Goal: Information Seeking & Learning: Learn about a topic

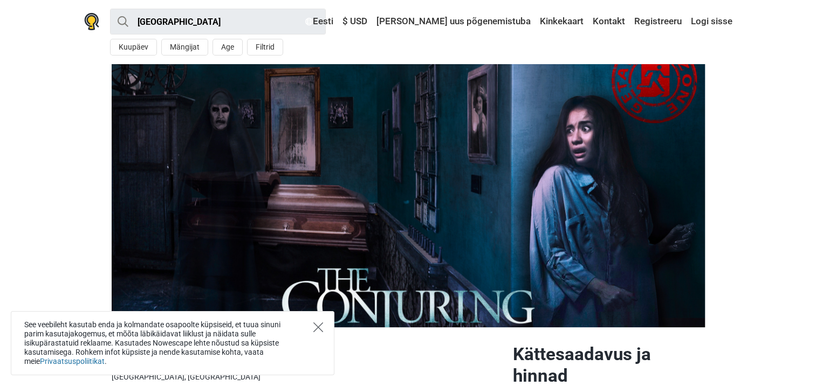
drag, startPoint x: 317, startPoint y: 329, endPoint x: 316, endPoint y: 323, distance: 6.0
click at [317, 329] on icon "Close" at bounding box center [318, 327] width 10 height 10
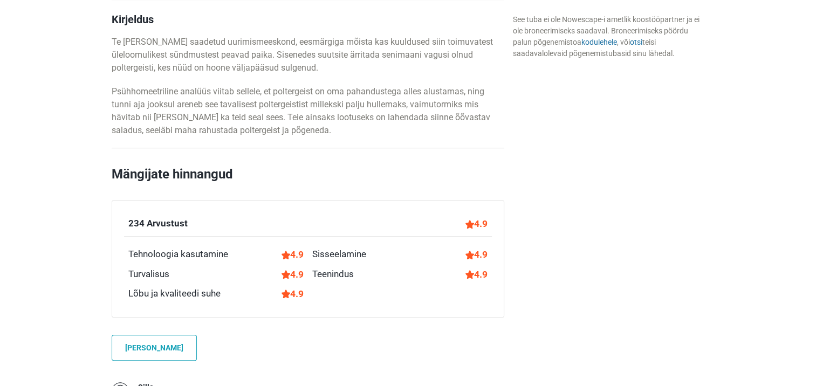
scroll to position [559, 0]
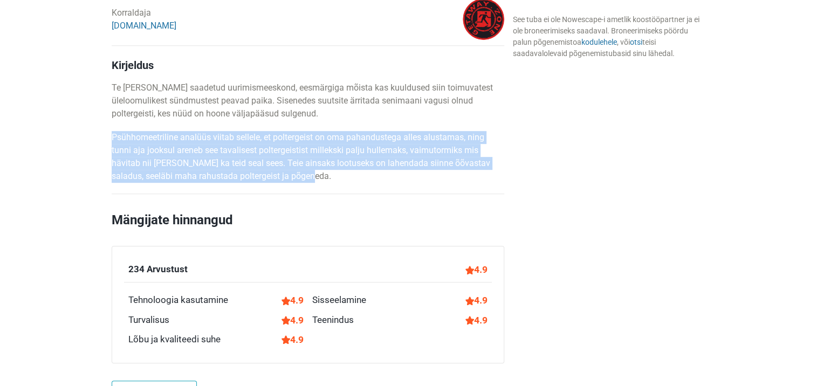
drag, startPoint x: 111, startPoint y: 136, endPoint x: 360, endPoint y: 170, distance: 251.9
drag, startPoint x: 360, startPoint y: 170, endPoint x: 313, endPoint y: 175, distance: 47.7
click at [313, 175] on p "Psühhomeetriline analüüs viitab sellele, et poltergeist on oma pahandustega all…" at bounding box center [308, 157] width 392 height 52
click at [299, 164] on p "Psühhomeetriline analüüs viitab sellele, et poltergeist on oma pahandustega all…" at bounding box center [308, 157] width 392 height 52
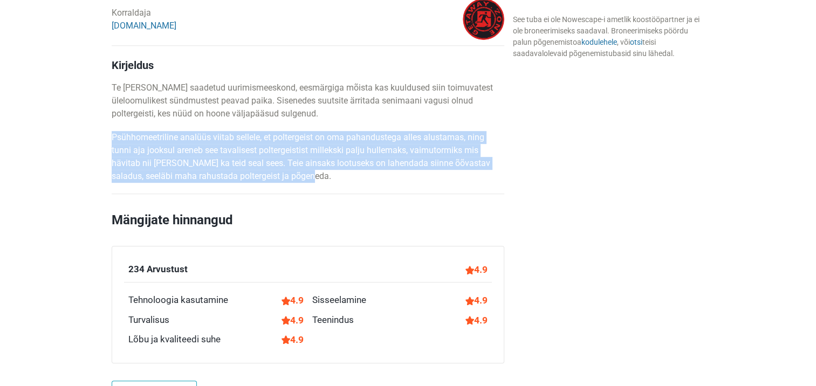
drag, startPoint x: 302, startPoint y: 178, endPoint x: 113, endPoint y: 139, distance: 193.7
click at [113, 139] on p "Psühhomeetriline analüüs viitab sellele, et poltergeist on oma pahandustega all…" at bounding box center [308, 157] width 392 height 52
click at [323, 156] on p "Psühhomeetriline analüüs viitab sellele, et poltergeist on oma pahandustega all…" at bounding box center [308, 157] width 392 height 52
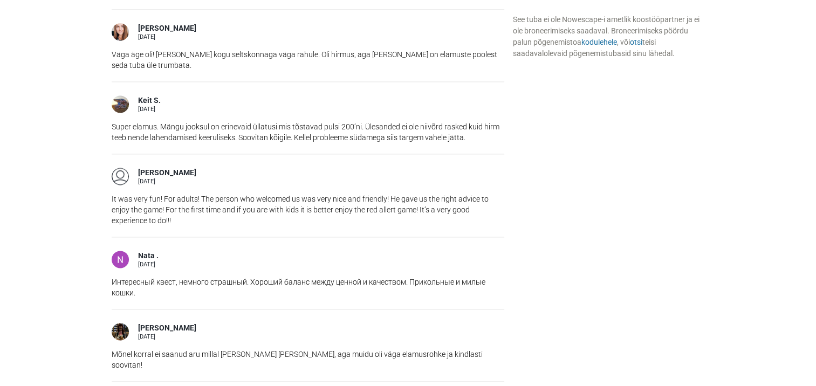
scroll to position [1559, 0]
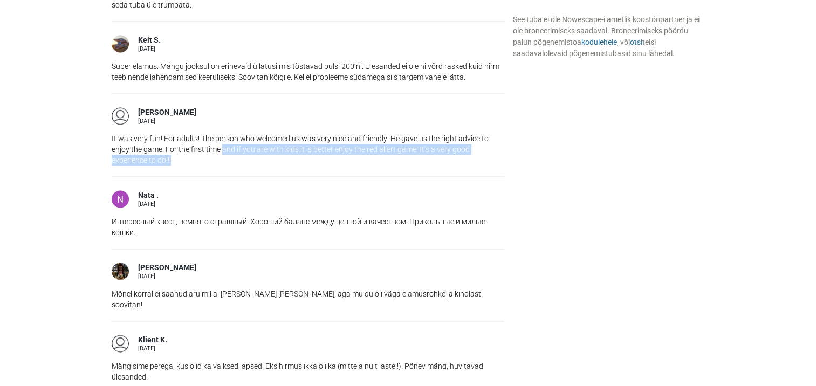
drag, startPoint x: 221, startPoint y: 132, endPoint x: 231, endPoint y: 147, distance: 17.8
click at [231, 147] on p "It was very fun! For adults! The person who welcomed us was very nice and frien…" at bounding box center [308, 149] width 392 height 32
drag, startPoint x: 231, startPoint y: 147, endPoint x: 271, endPoint y: 147, distance: 40.4
click at [231, 147] on p "It was very fun! For adults! The person who welcomed us was very nice and frien…" at bounding box center [308, 149] width 392 height 32
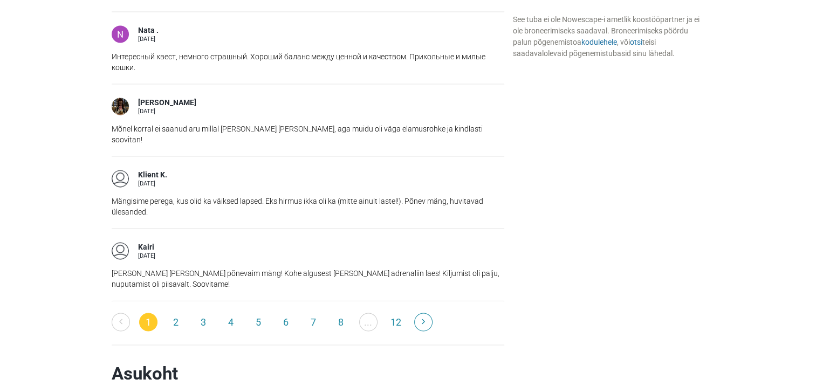
scroll to position [1727, 0]
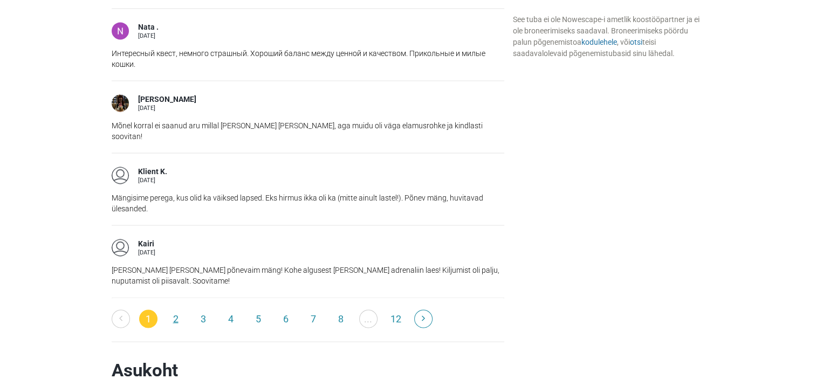
click at [177, 309] on link "2" at bounding box center [176, 318] width 18 height 18
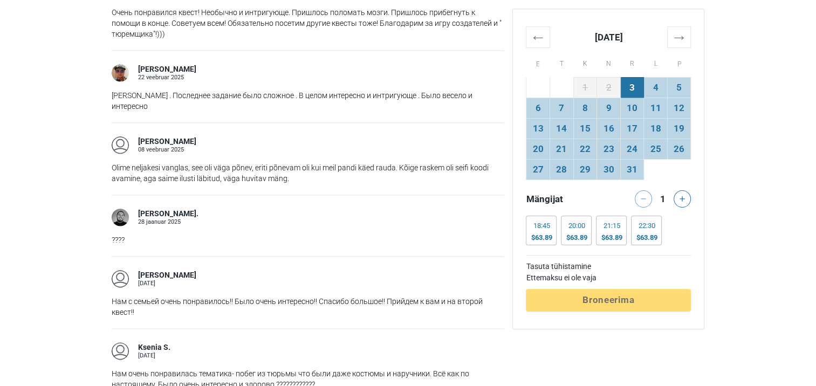
scroll to position [1259, 0]
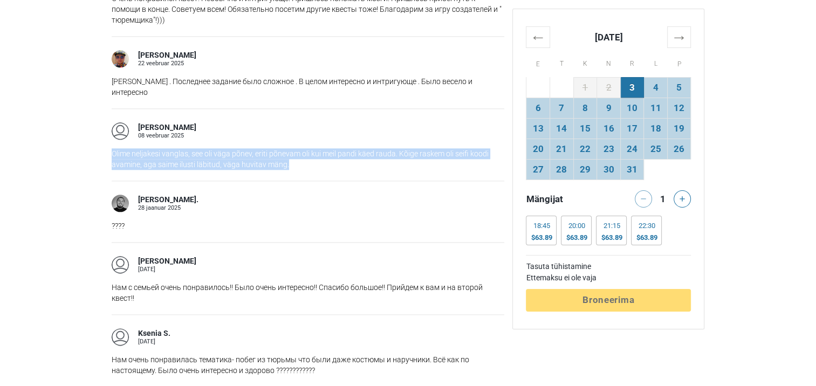
drag, startPoint x: 112, startPoint y: 141, endPoint x: 297, endPoint y: 151, distance: 184.7
click at [297, 151] on p "Olime neljakesi vanglas, see oli väga põnev, eriti põnevam oli kui meil pandi k…" at bounding box center [308, 159] width 392 height 22
drag, startPoint x: 297, startPoint y: 151, endPoint x: 346, endPoint y: 163, distance: 51.0
click at [346, 163] on div "Aleksander M. 08 veebruar 2025 Olime neljakesi vanglas, see oli väga põnev, eri…" at bounding box center [308, 144] width 392 height 72
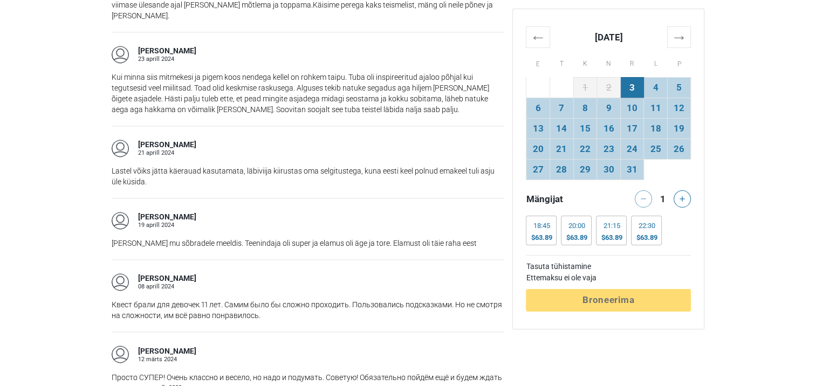
scroll to position [1870, 0]
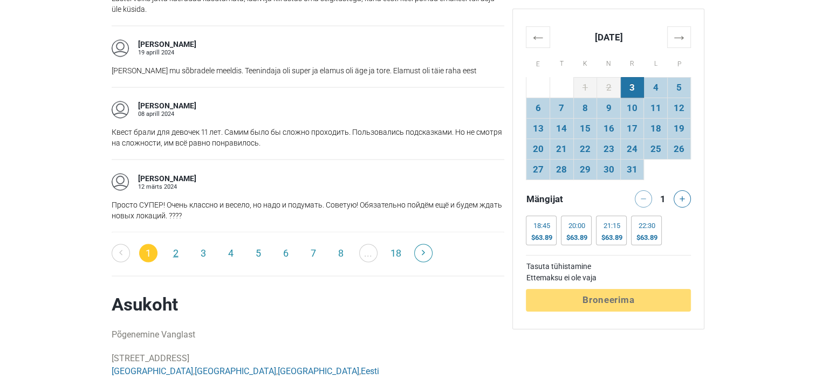
click at [172, 244] on link "2" at bounding box center [176, 253] width 18 height 18
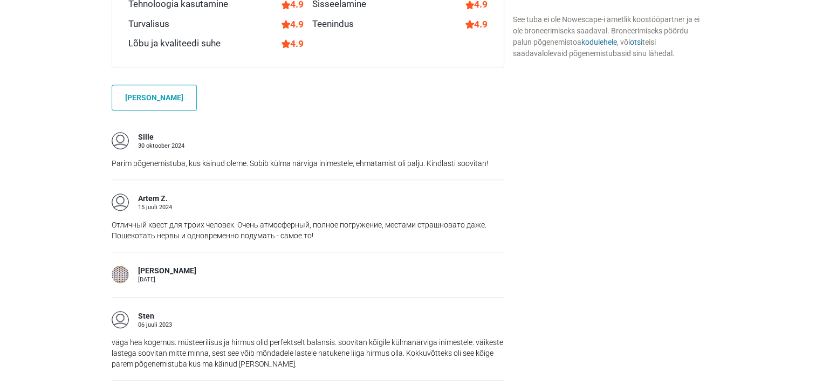
scroll to position [788, 0]
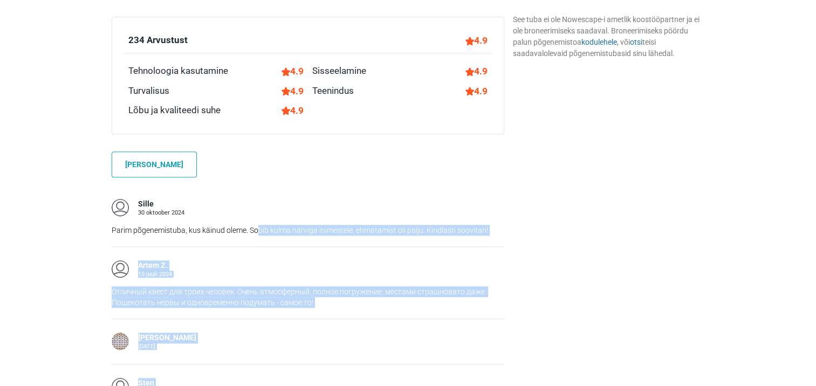
drag, startPoint x: 257, startPoint y: 229, endPoint x: 576, endPoint y: 242, distance: 318.9
drag, startPoint x: 576, startPoint y: 242, endPoint x: 688, endPoint y: 240, distance: 112.1
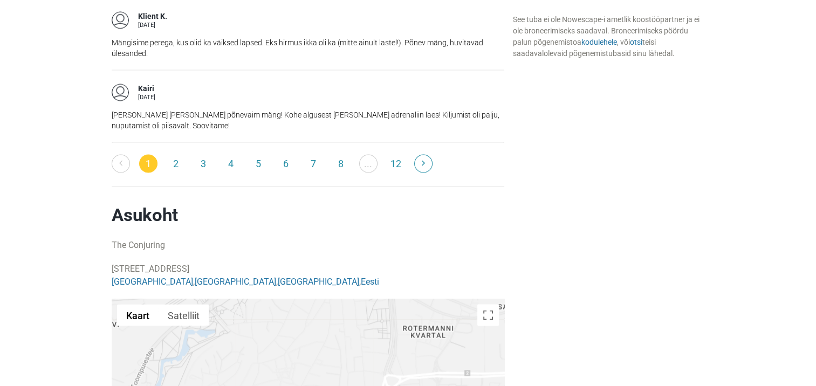
scroll to position [1738, 0]
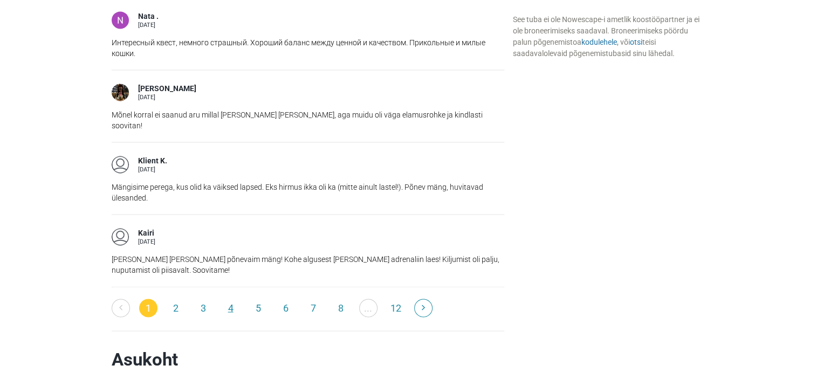
click at [231, 299] on link "4" at bounding box center [231, 308] width 18 height 18
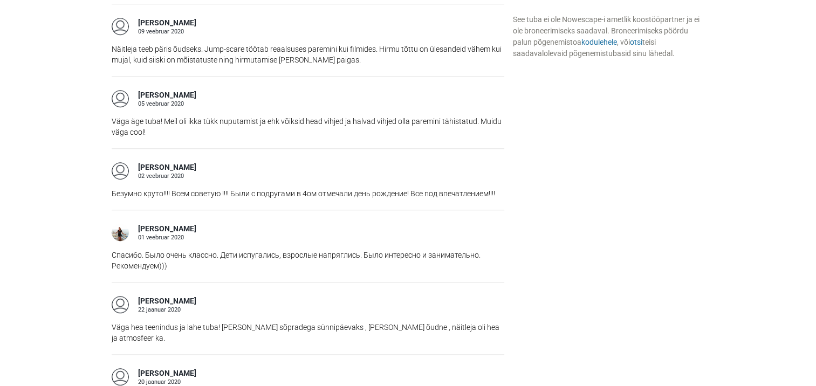
scroll to position [884, 0]
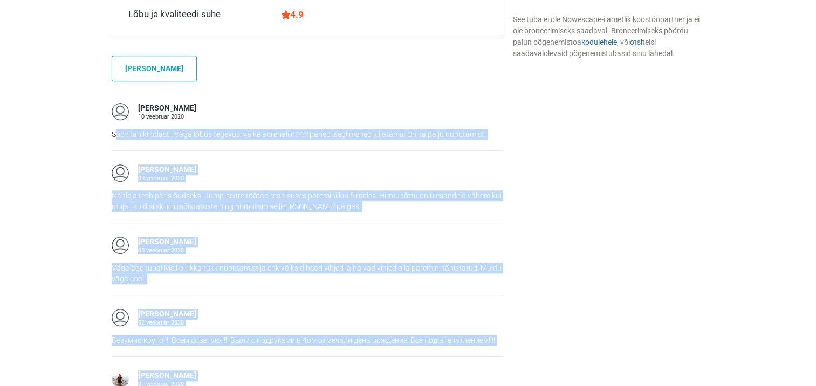
drag, startPoint x: 114, startPoint y: 135, endPoint x: 528, endPoint y: 138, distance: 414.1
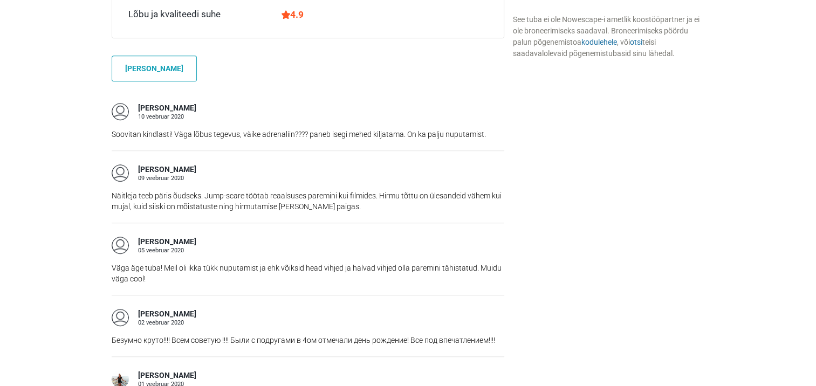
drag, startPoint x: 528, startPoint y: 138, endPoint x: 587, endPoint y: 138, distance: 58.2
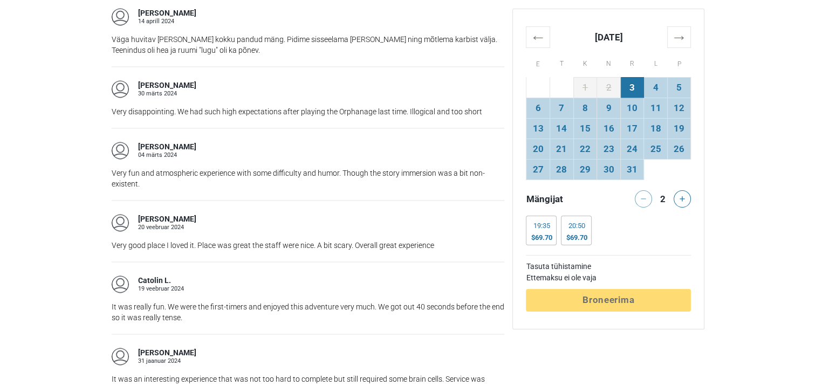
scroll to position [1643, 0]
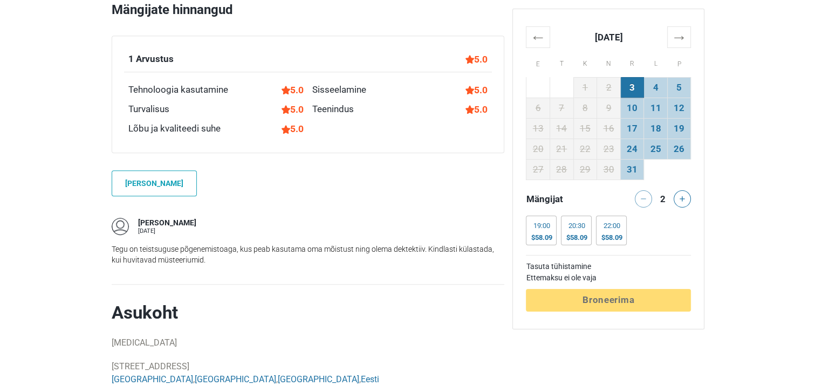
scroll to position [676, 0]
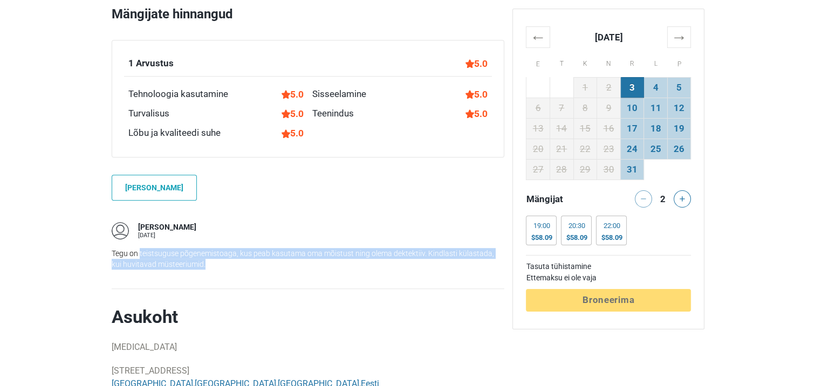
drag, startPoint x: 139, startPoint y: 256, endPoint x: 299, endPoint y: 266, distance: 160.4
click at [299, 266] on p "Tegu on teistsuguse põgenemistoaga, kus peab kasutama oma mõistust ning olema d…" at bounding box center [308, 259] width 392 height 22
drag, startPoint x: 299, startPoint y: 266, endPoint x: 369, endPoint y: 272, distance: 70.3
click at [369, 272] on div "Jaanika K. 30 september Tegu on teistsuguse põgenemistoaga, kus peab kasutama o…" at bounding box center [308, 245] width 392 height 72
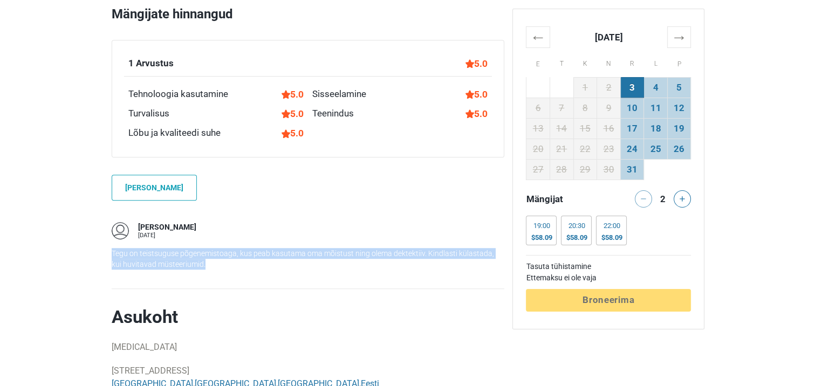
drag, startPoint x: 192, startPoint y: 265, endPoint x: 113, endPoint y: 251, distance: 80.5
click at [113, 251] on p "Tegu on teistsuguse põgenemistoaga, kus peab kasutama oma mõistust ning olema d…" at bounding box center [308, 259] width 392 height 22
drag, startPoint x: 113, startPoint y: 251, endPoint x: 121, endPoint y: 254, distance: 8.5
click at [113, 251] on p "Tegu on teistsuguse põgenemistoaga, kus peab kasutama oma mõistust ning olema d…" at bounding box center [308, 259] width 392 height 22
click at [240, 267] on p "Tegu on teistsuguse põgenemistoaga, kus peab kasutama oma mõistust ning olema d…" at bounding box center [308, 259] width 392 height 22
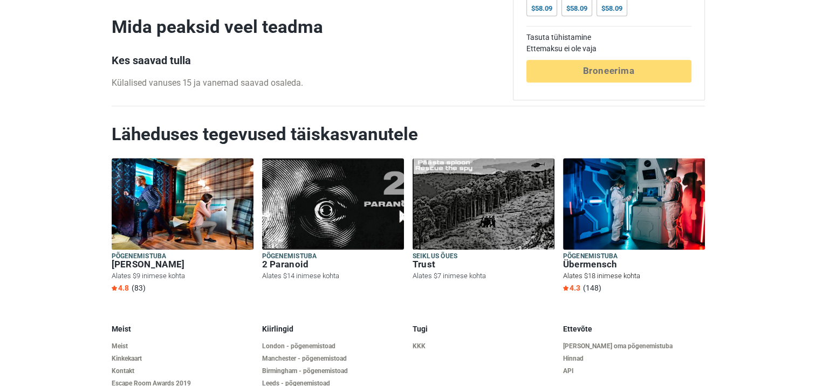
scroll to position [1391, 0]
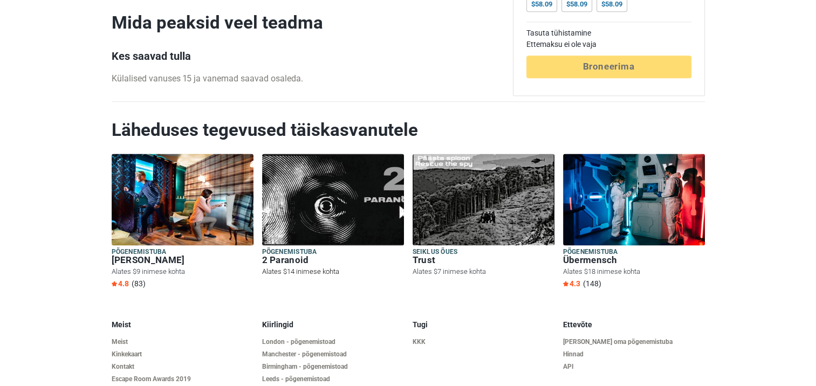
click at [321, 179] on img at bounding box center [333, 200] width 142 height 92
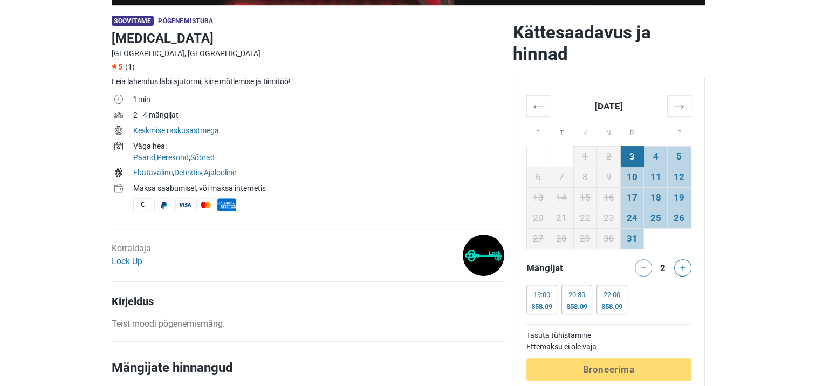
scroll to position [347, 0]
